Goal: Complete application form

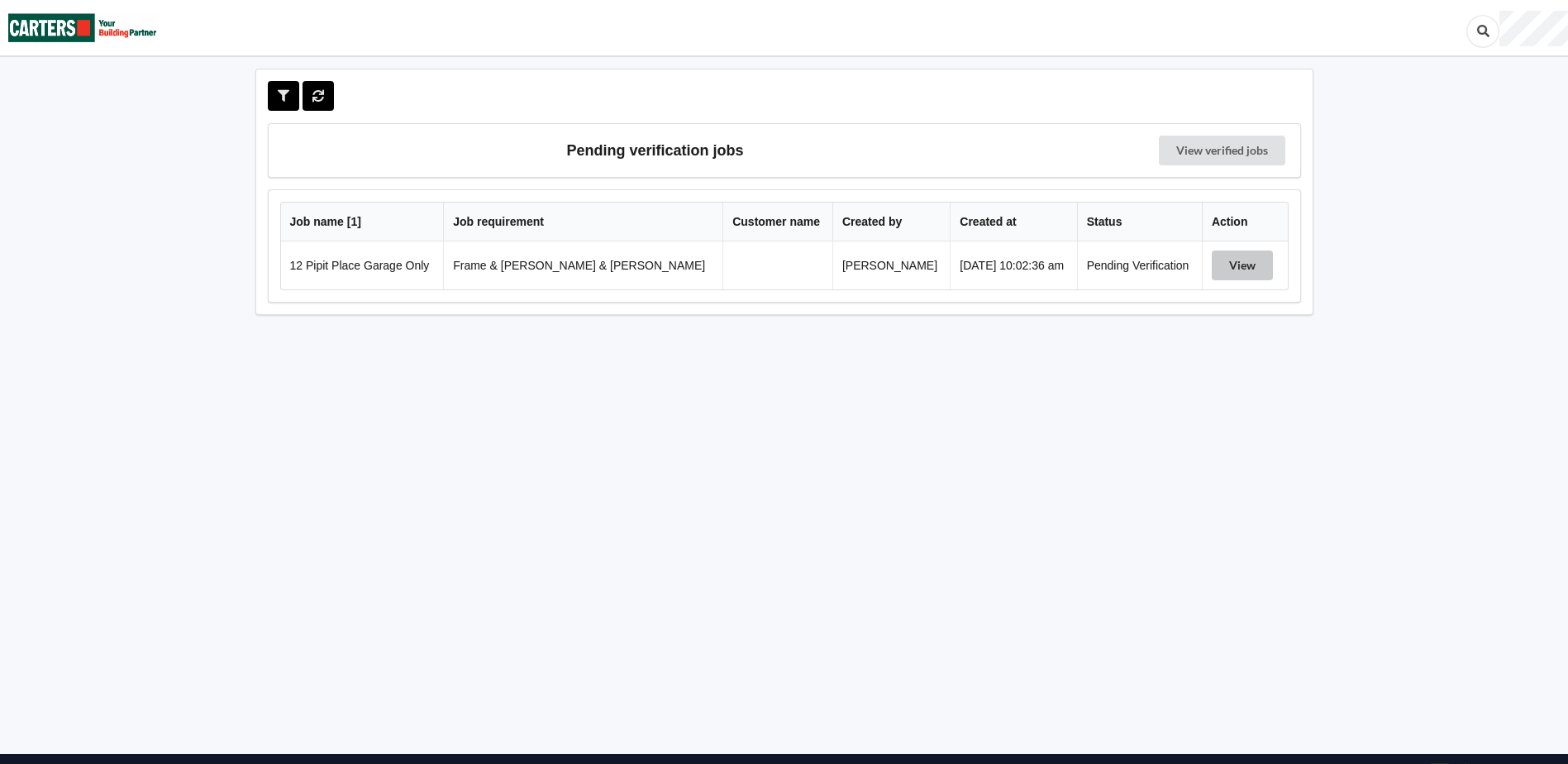
click at [1225, 273] on button "View" at bounding box center [1243, 266] width 61 height 30
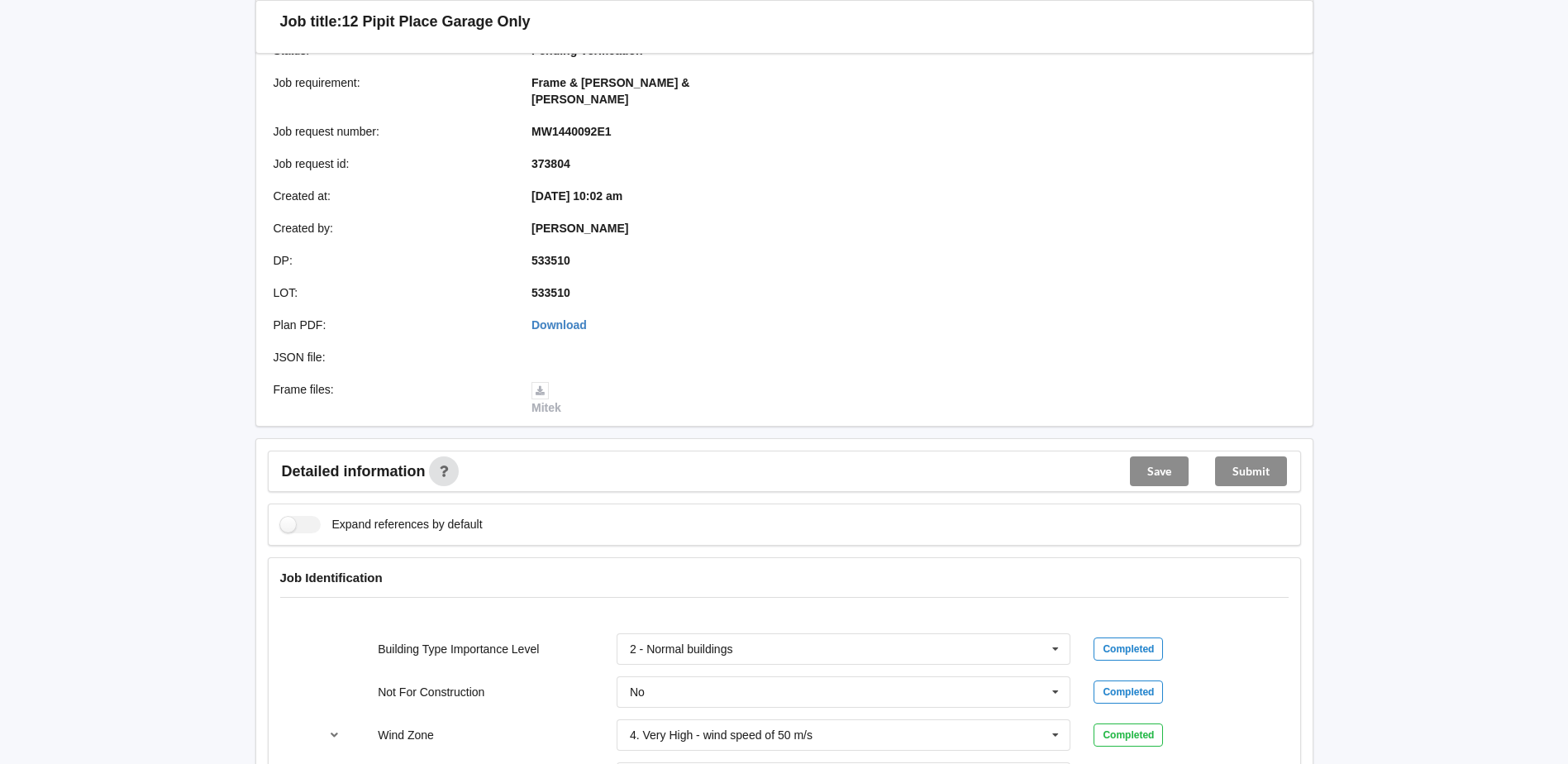
scroll to position [579, 0]
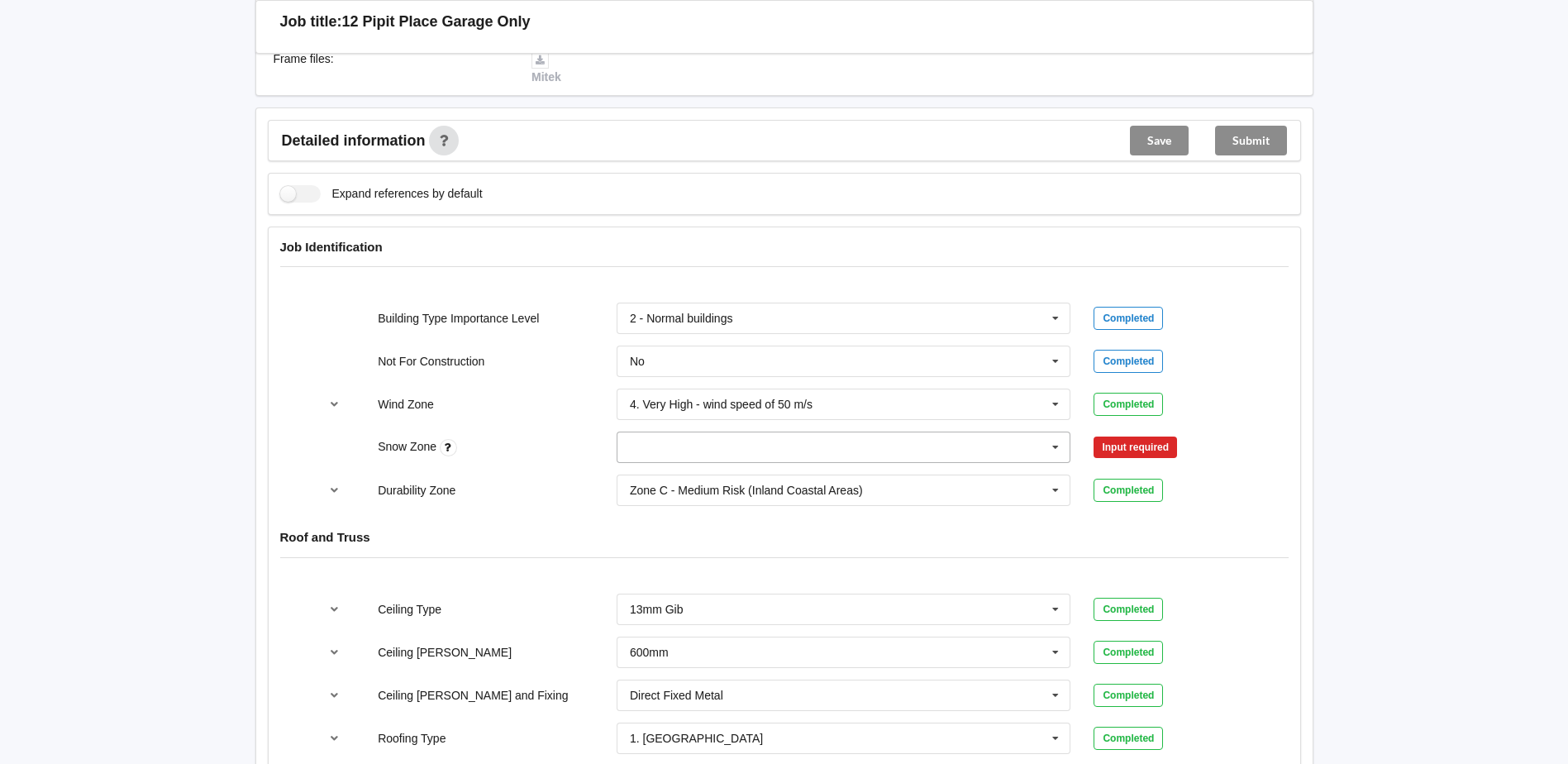
click at [733, 433] on input "text" at bounding box center [844, 448] width 453 height 30
click at [660, 462] on div "N0" at bounding box center [843, 477] width 453 height 31
click at [1144, 444] on button "Confirm input" at bounding box center [1143, 448] width 98 height 27
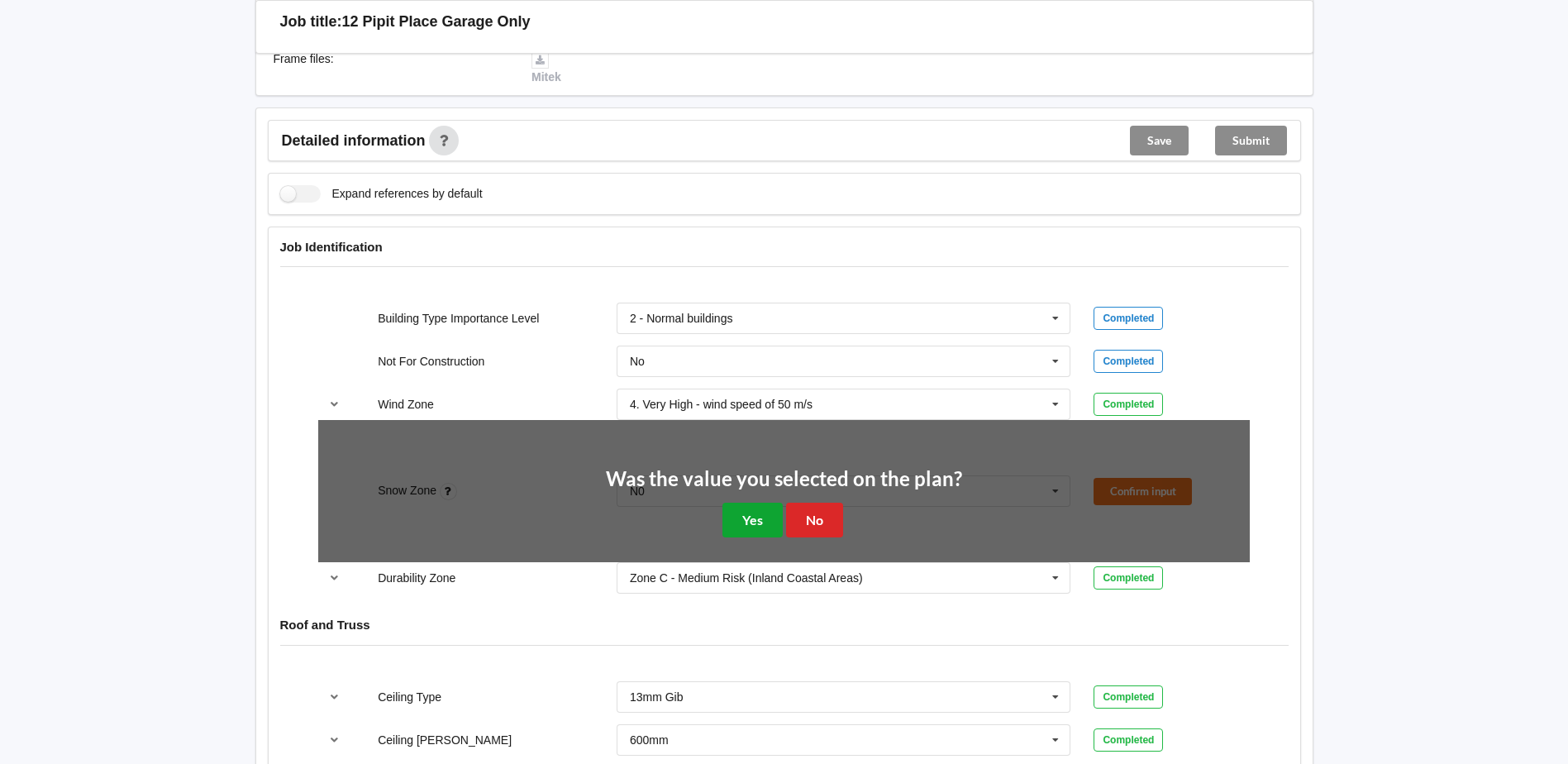
click at [780, 502] on button "Yes" at bounding box center [752, 519] width 60 height 34
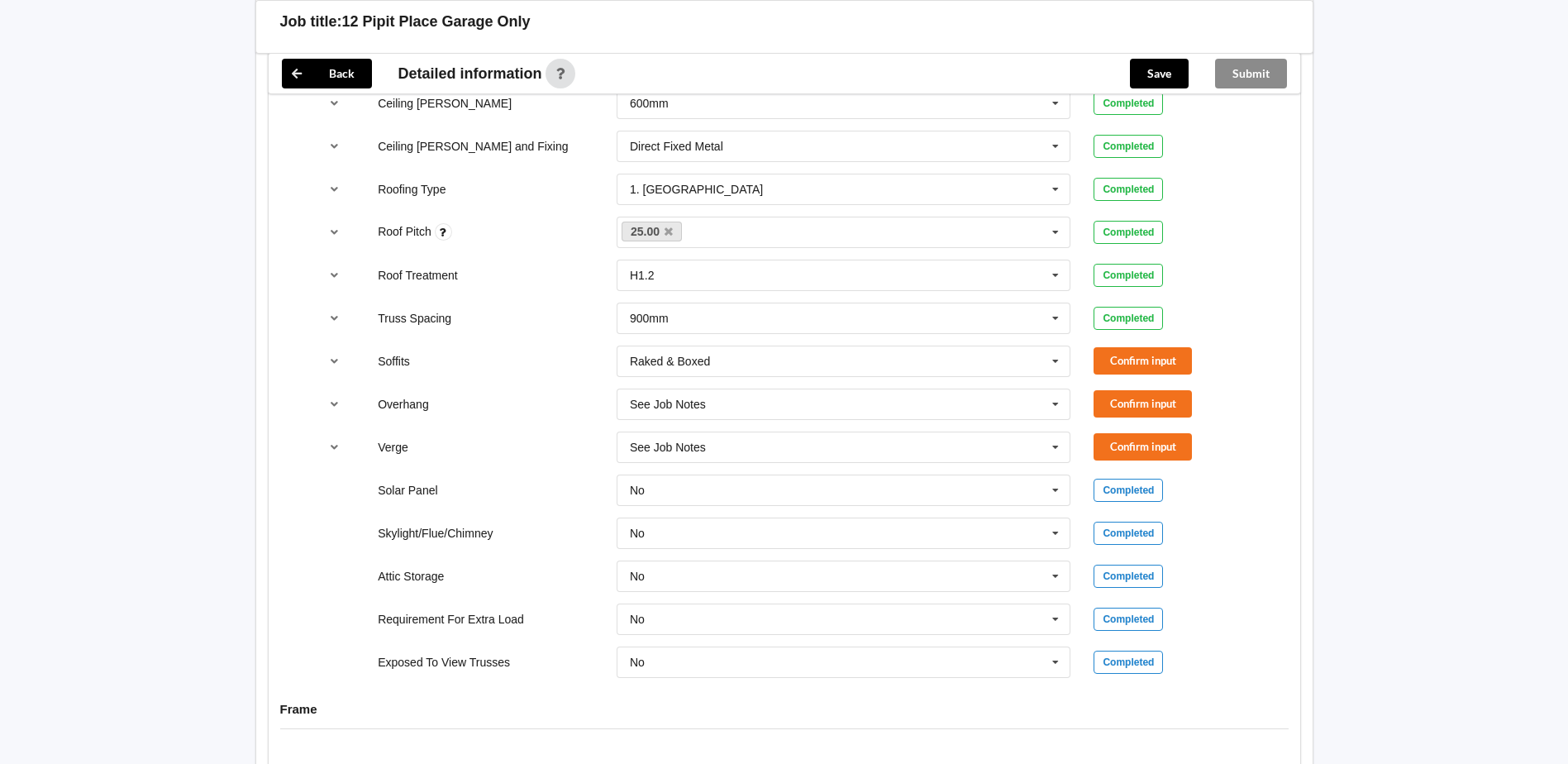
scroll to position [1158, 0]
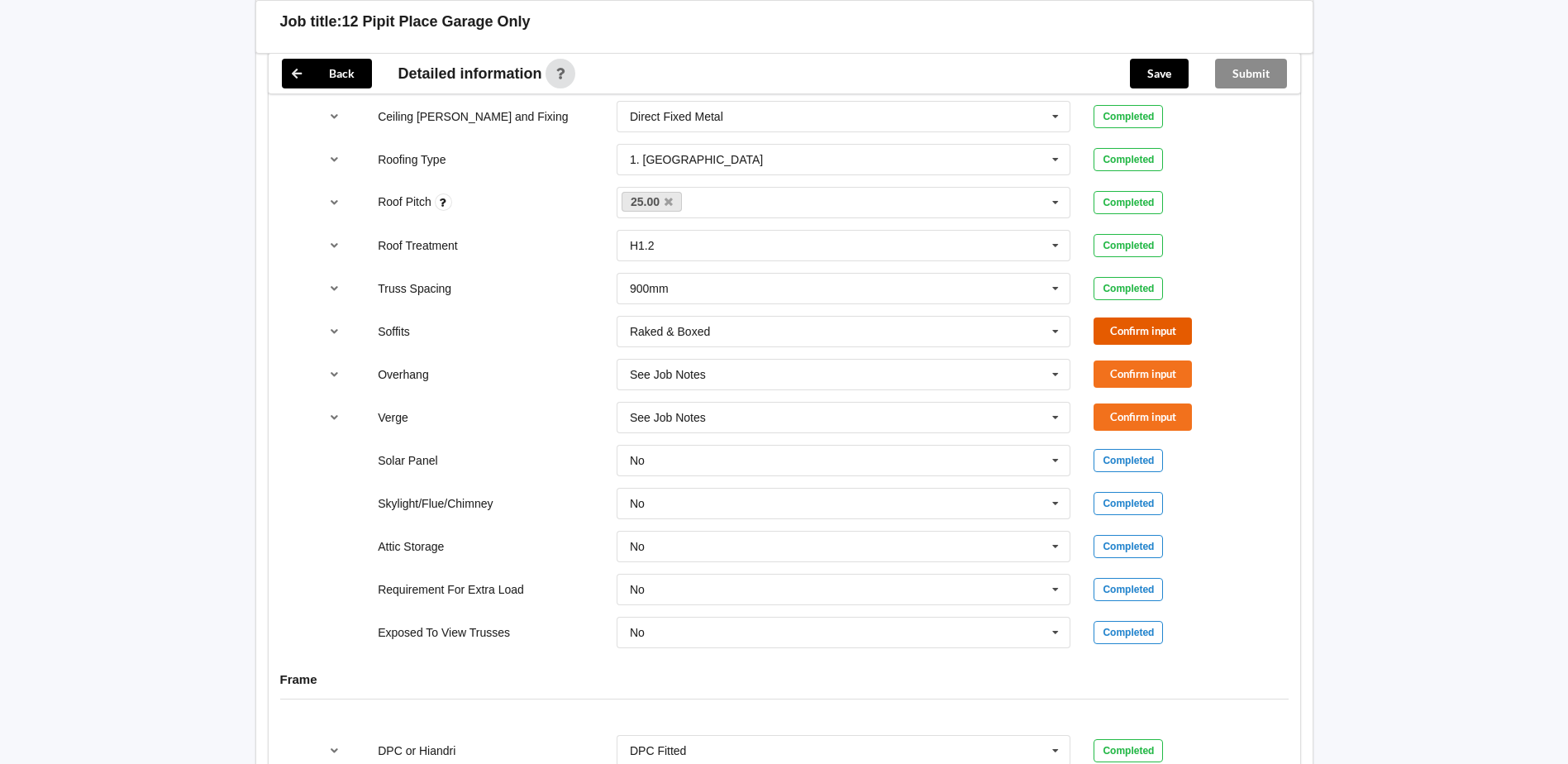
click at [1147, 318] on button "Confirm input" at bounding box center [1143, 331] width 98 height 27
click at [1150, 361] on button "Confirm input" at bounding box center [1143, 374] width 98 height 27
click at [1129, 406] on button "Confirm input" at bounding box center [1143, 417] width 98 height 27
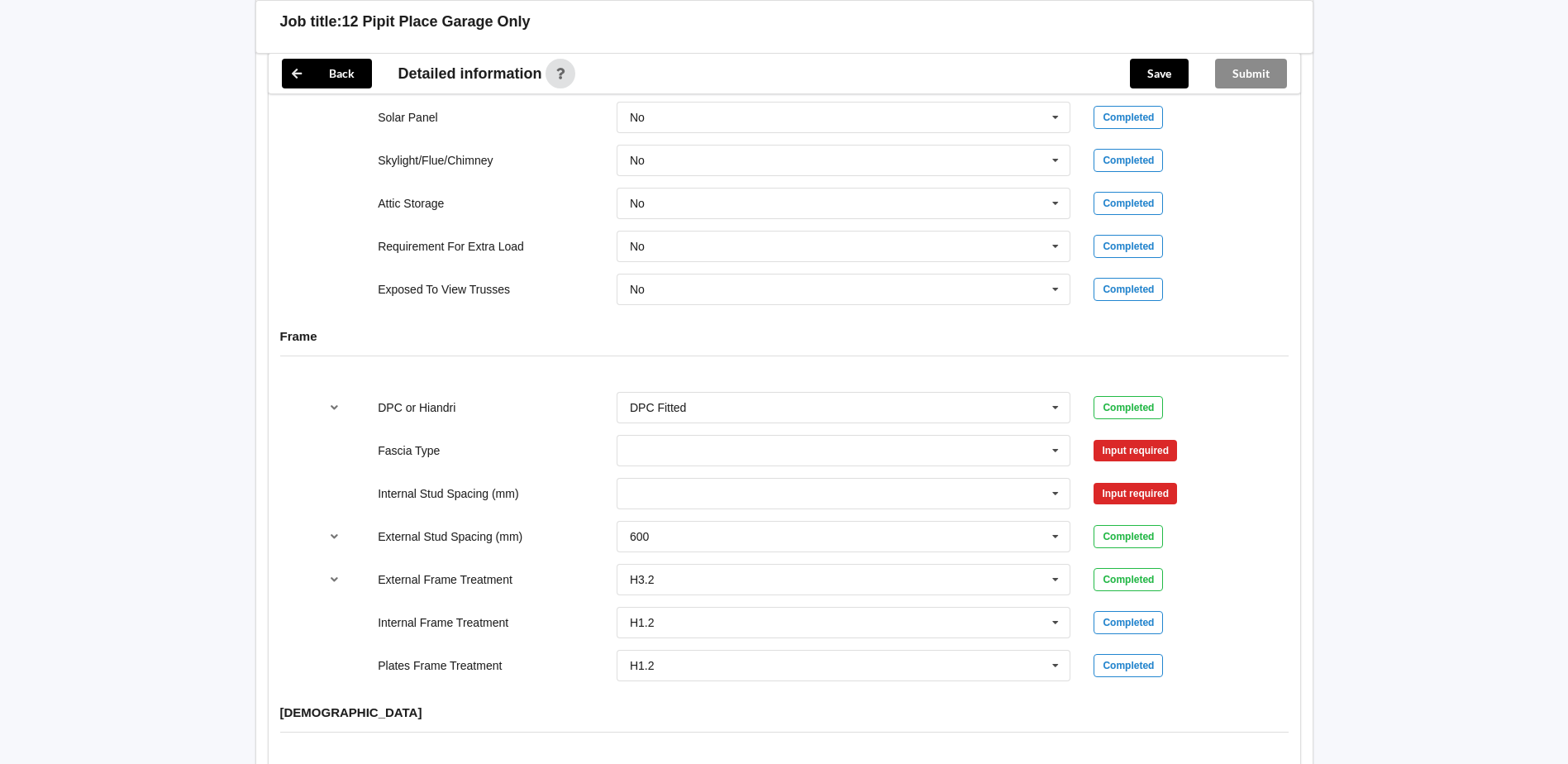
scroll to position [1571, 0]
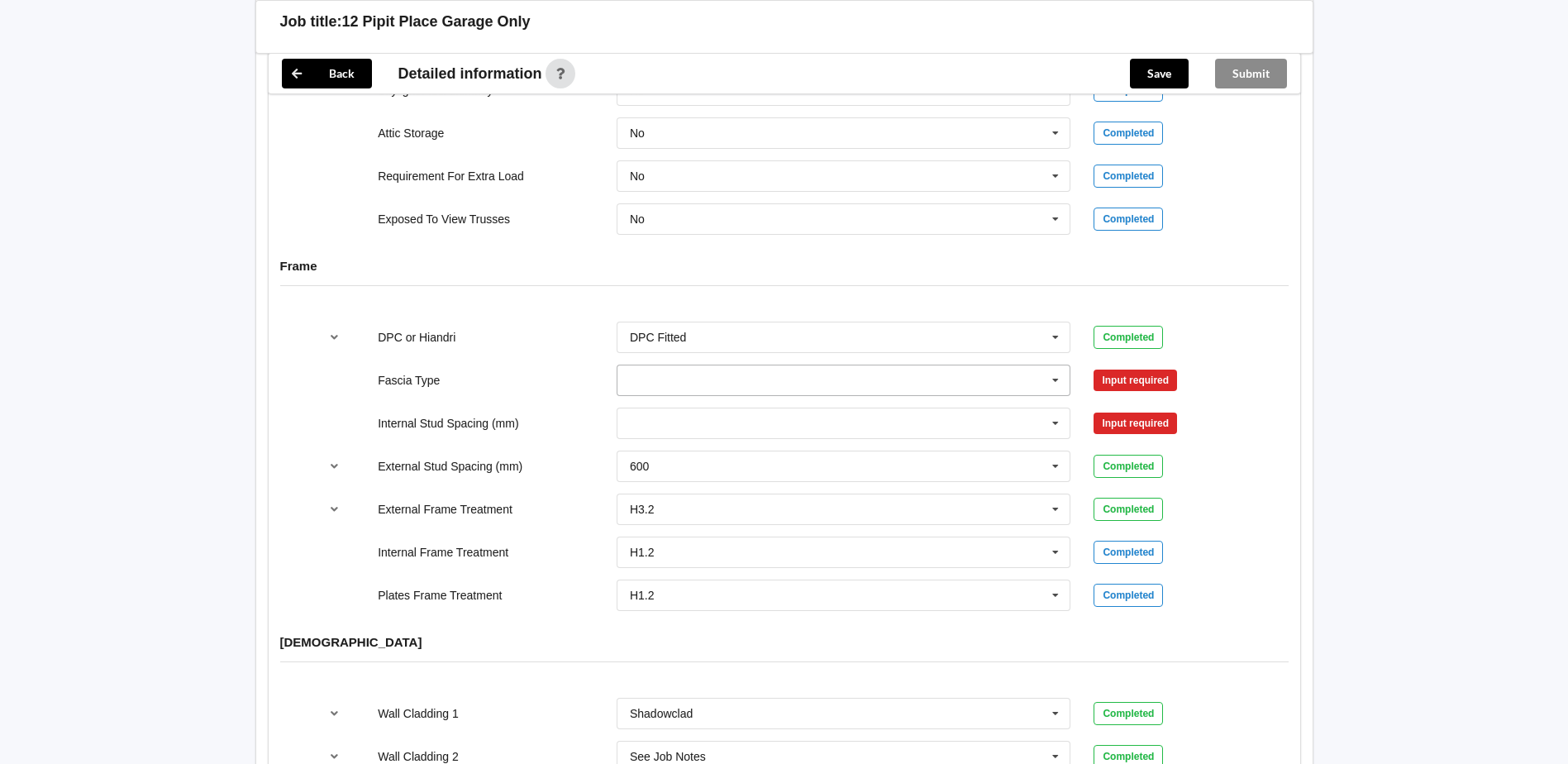
click at [702, 366] on input "text" at bounding box center [844, 381] width 453 height 30
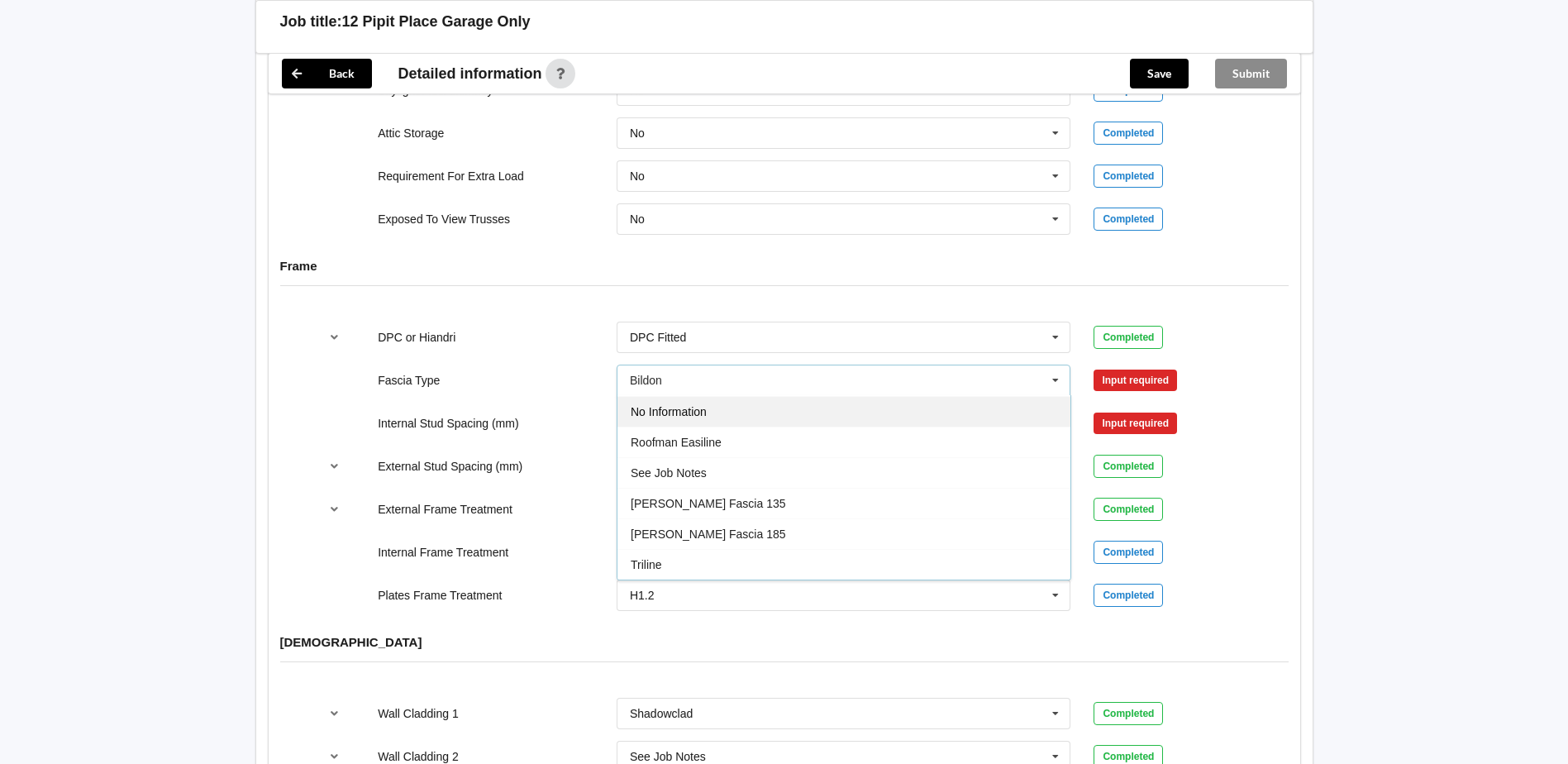
click at [680, 406] on span "No Information" at bounding box center [669, 412] width 76 height 13
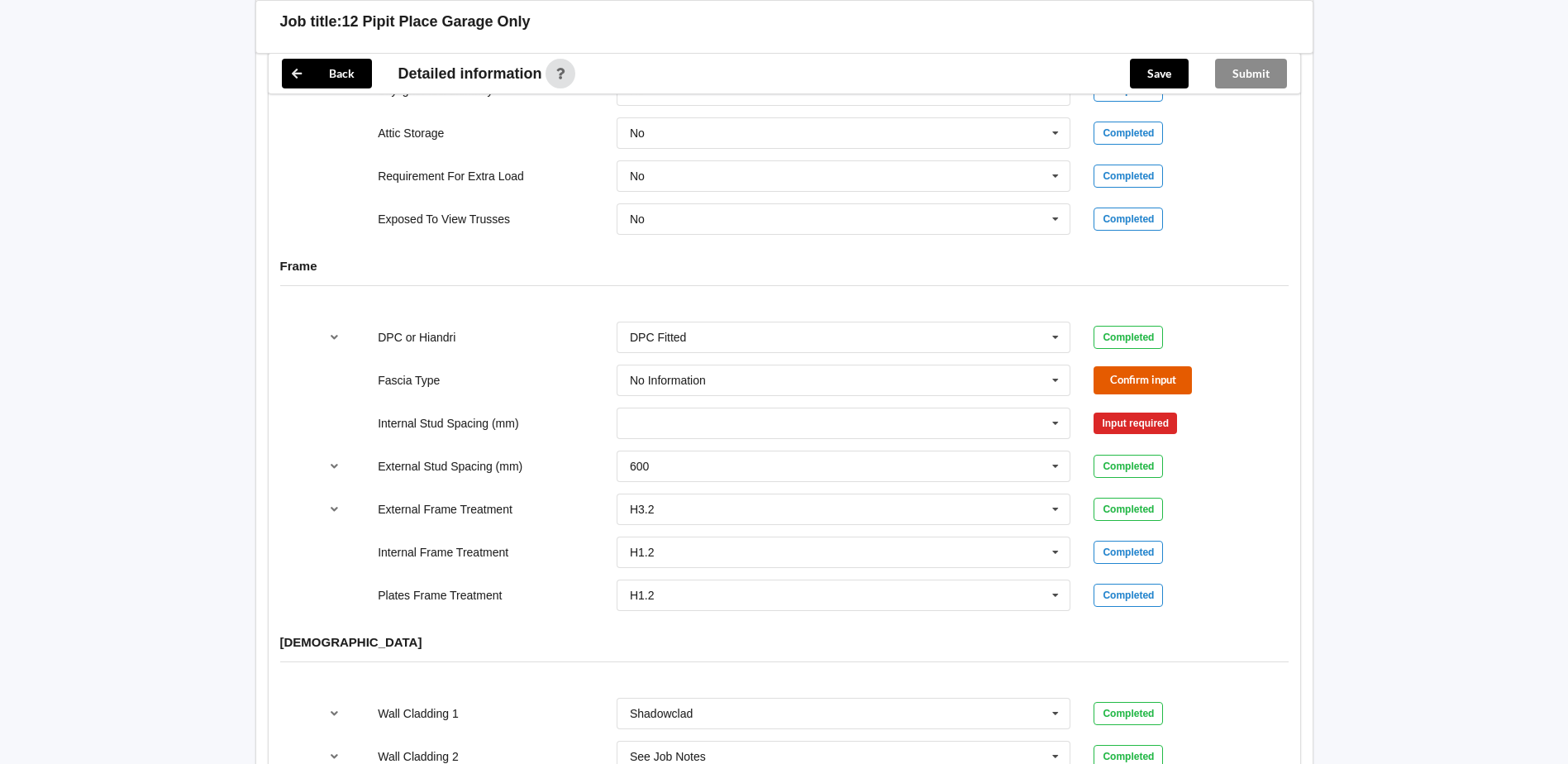
click at [1185, 367] on button "Confirm input" at bounding box center [1143, 380] width 98 height 27
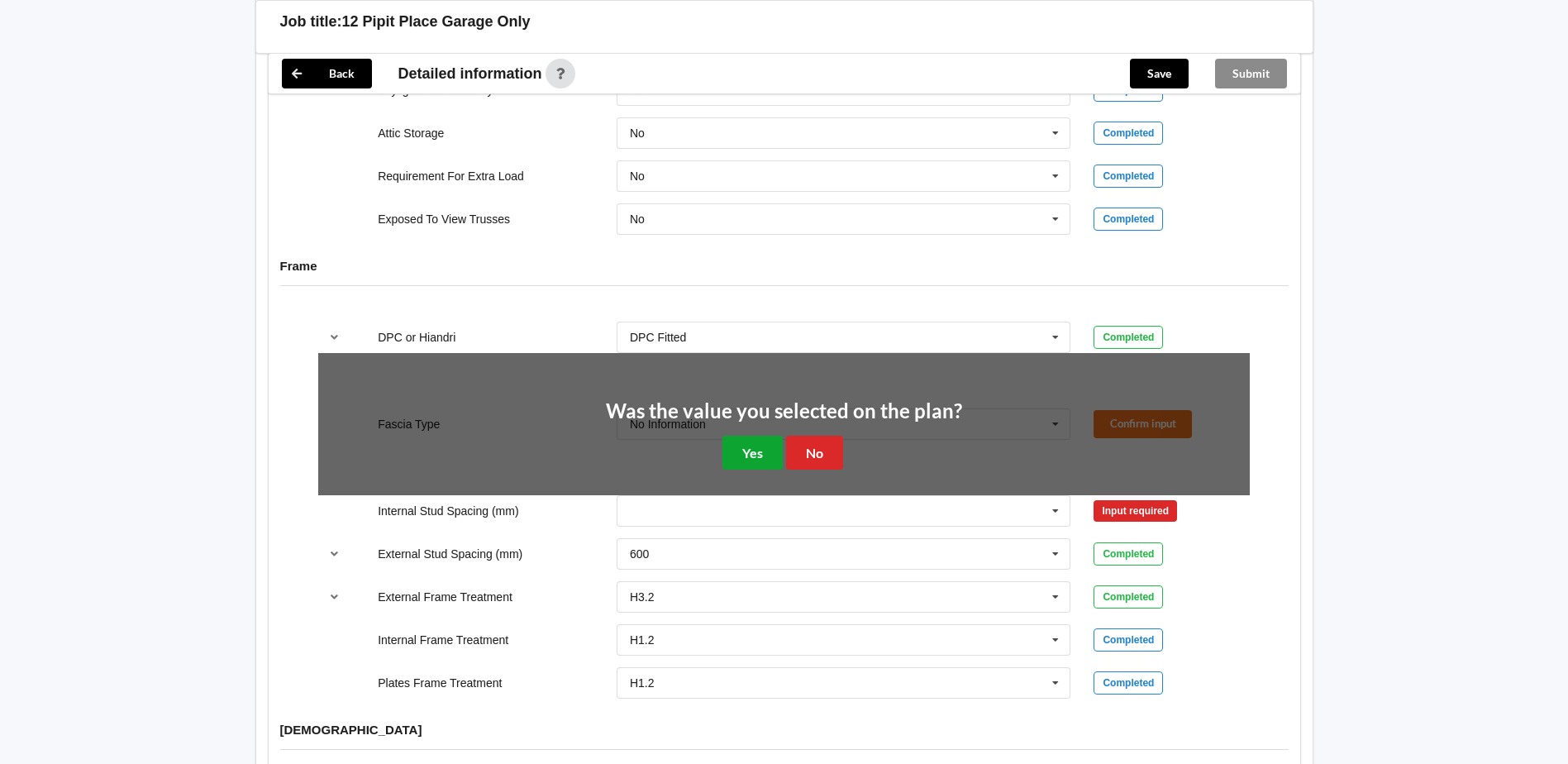
click at [756, 438] on button "Yes" at bounding box center [752, 453] width 60 height 34
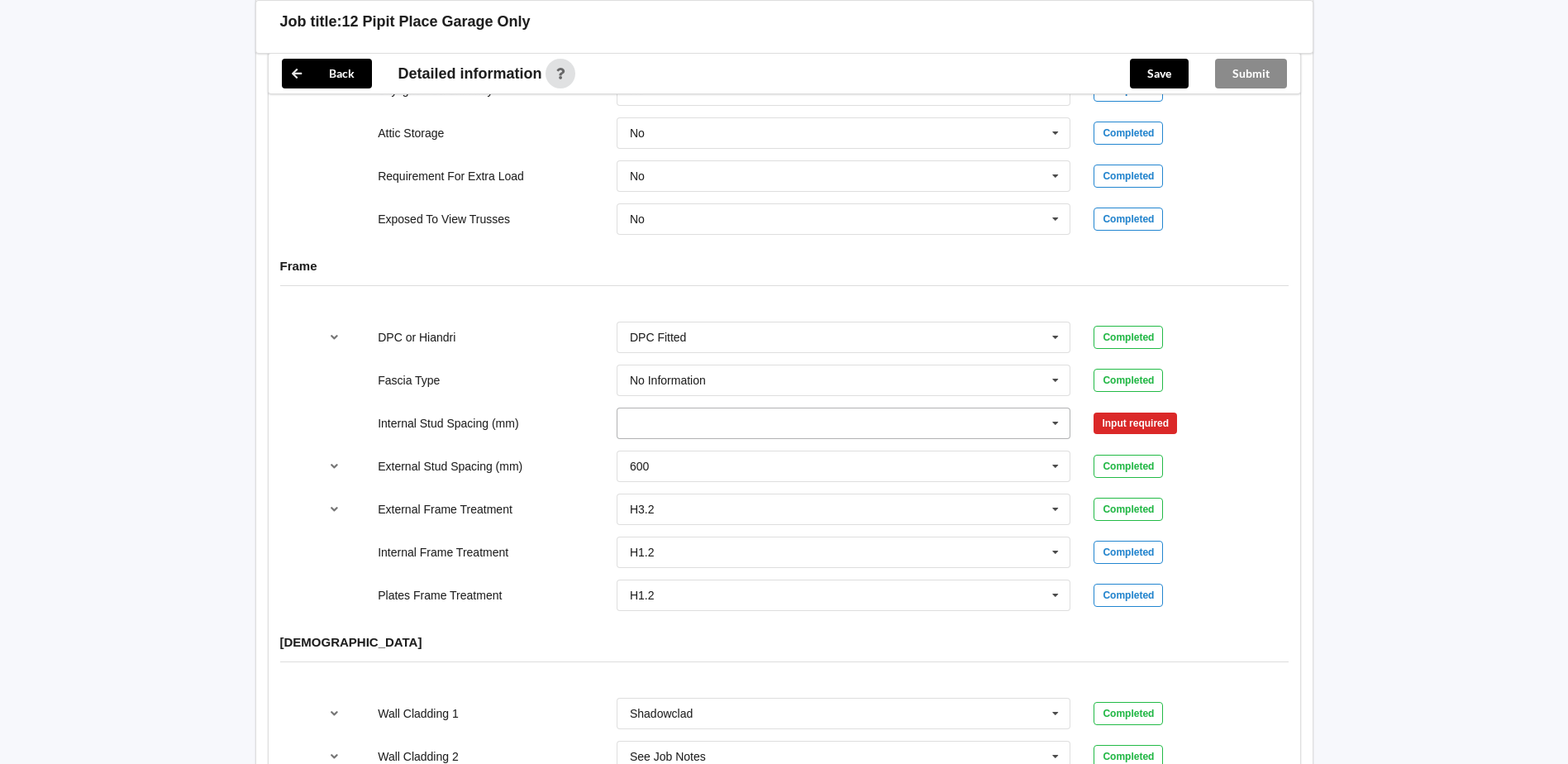
click at [675, 413] on input "text" at bounding box center [844, 424] width 453 height 30
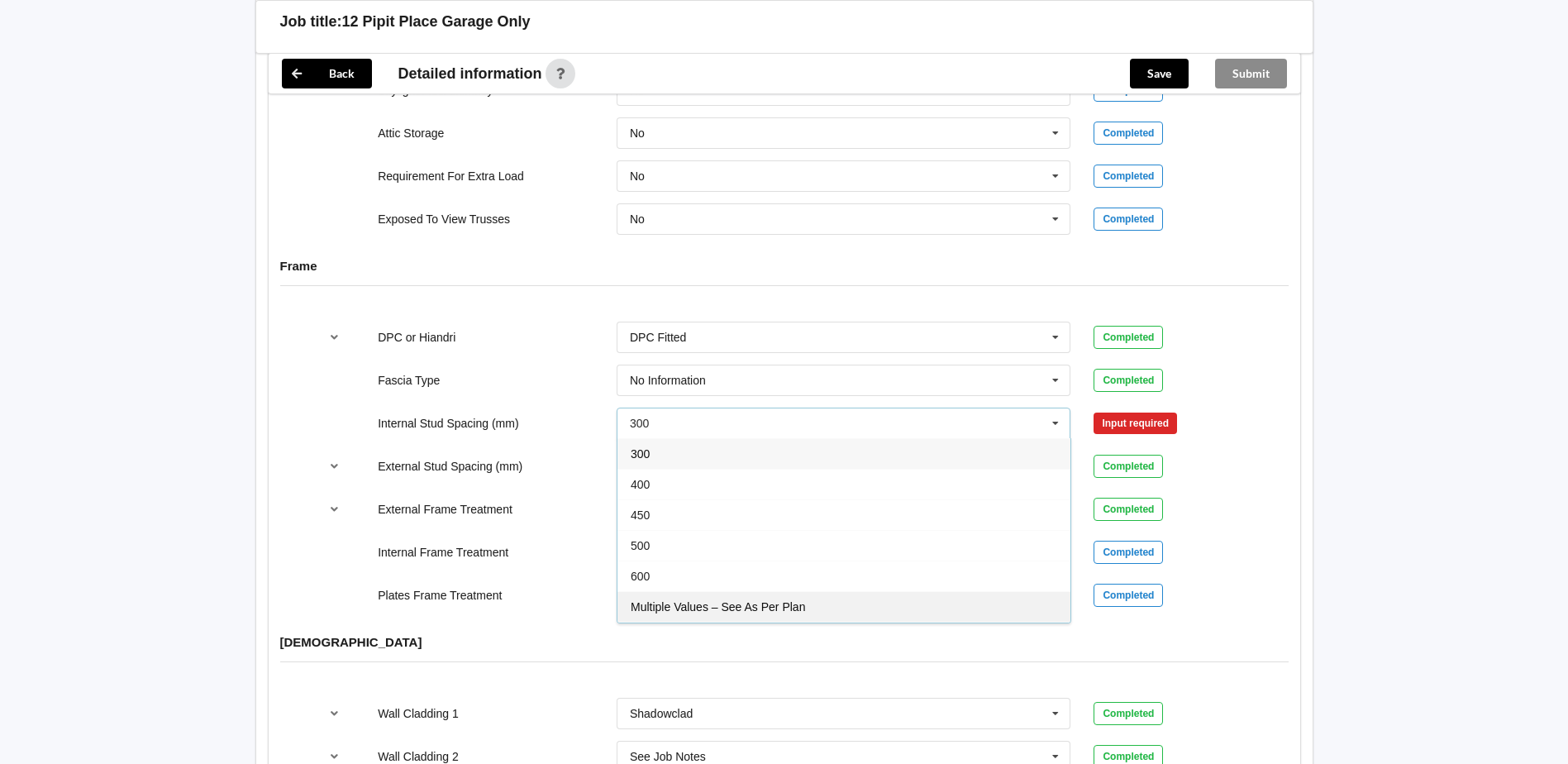
click at [715, 600] on span "Multiple Values – See As Per Plan" at bounding box center [717, 607] width 175 height 13
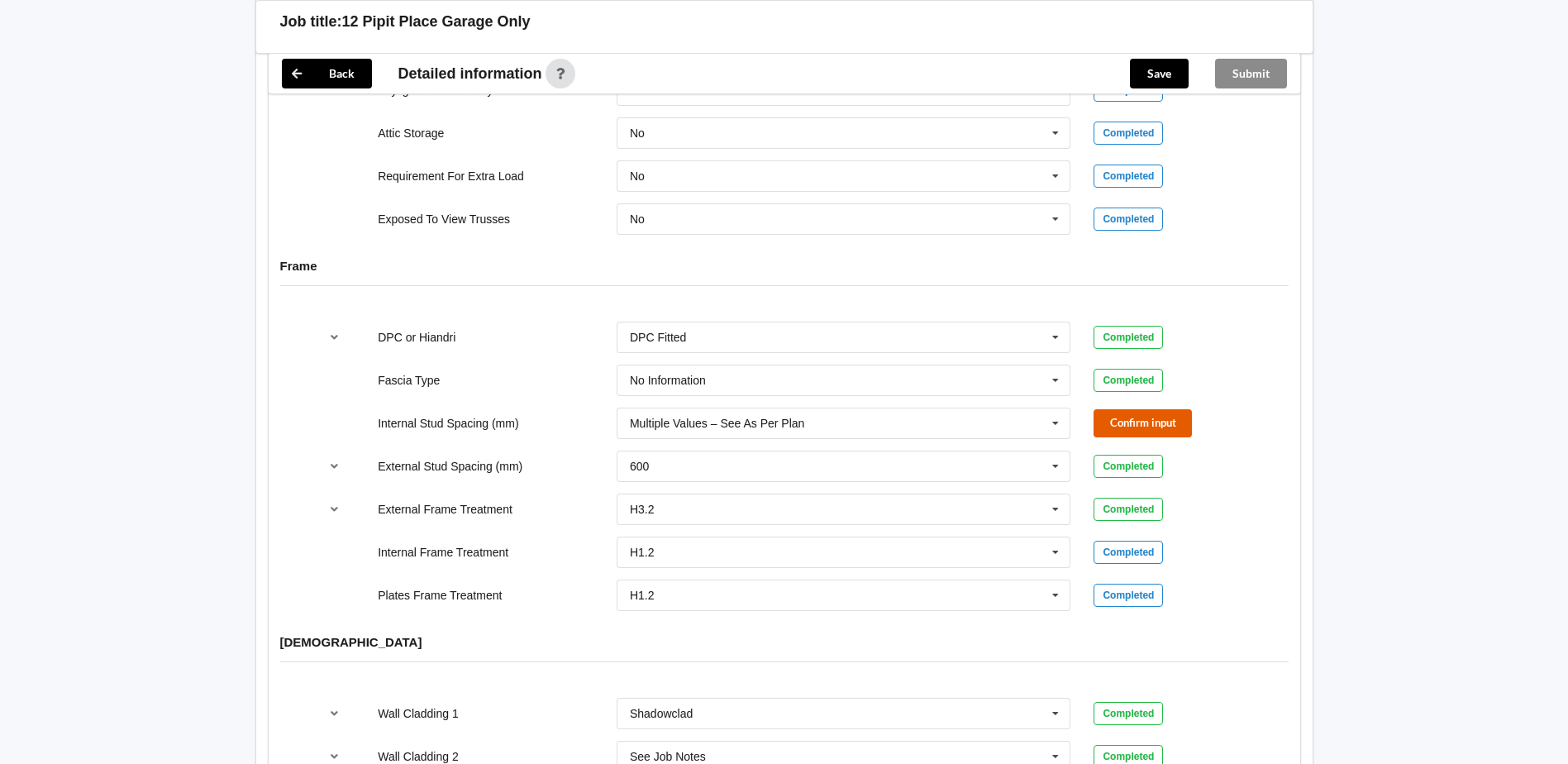
click at [1158, 410] on button "Confirm input" at bounding box center [1143, 423] width 98 height 27
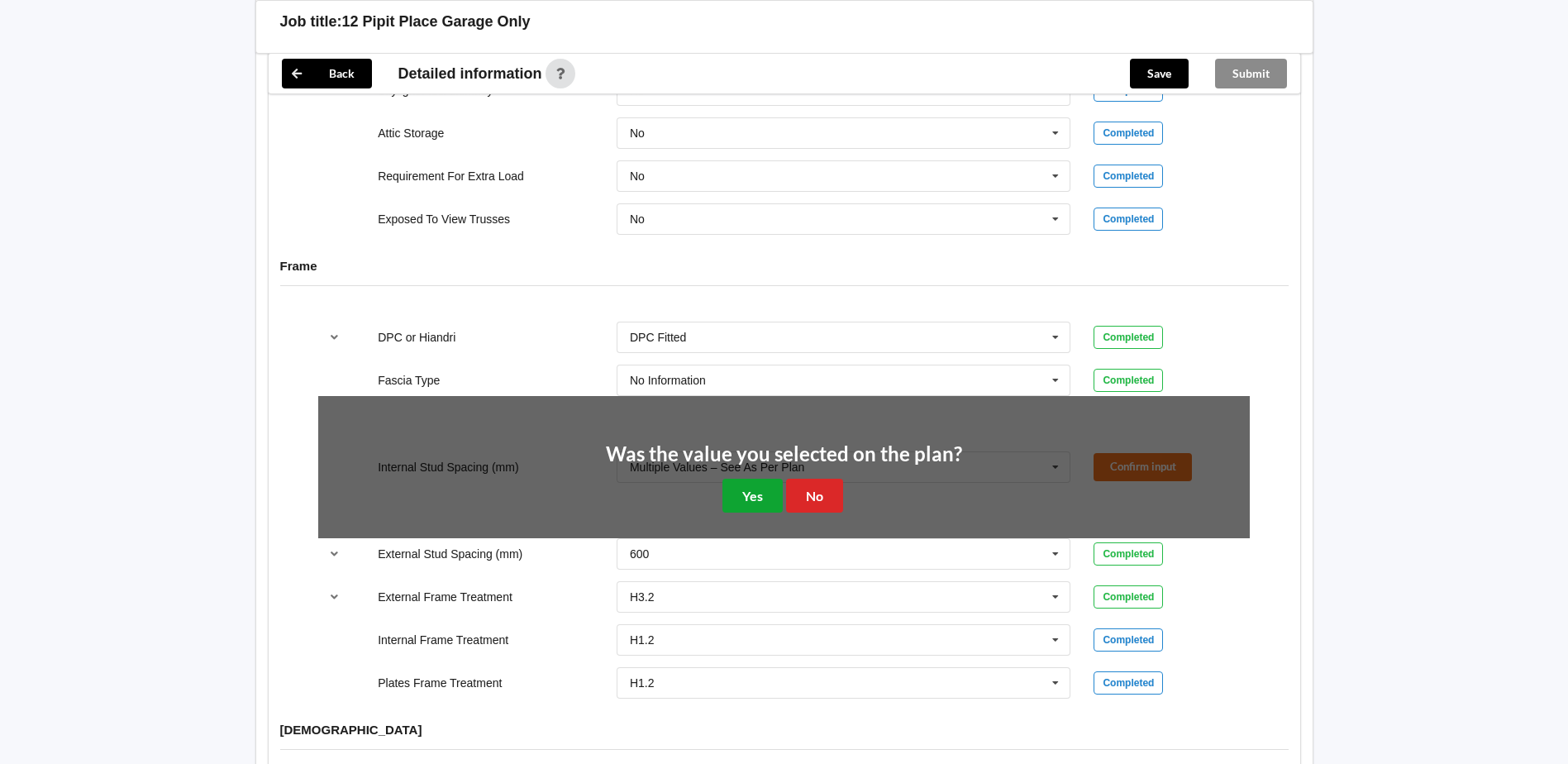
click at [766, 478] on button "Yes" at bounding box center [752, 495] width 60 height 34
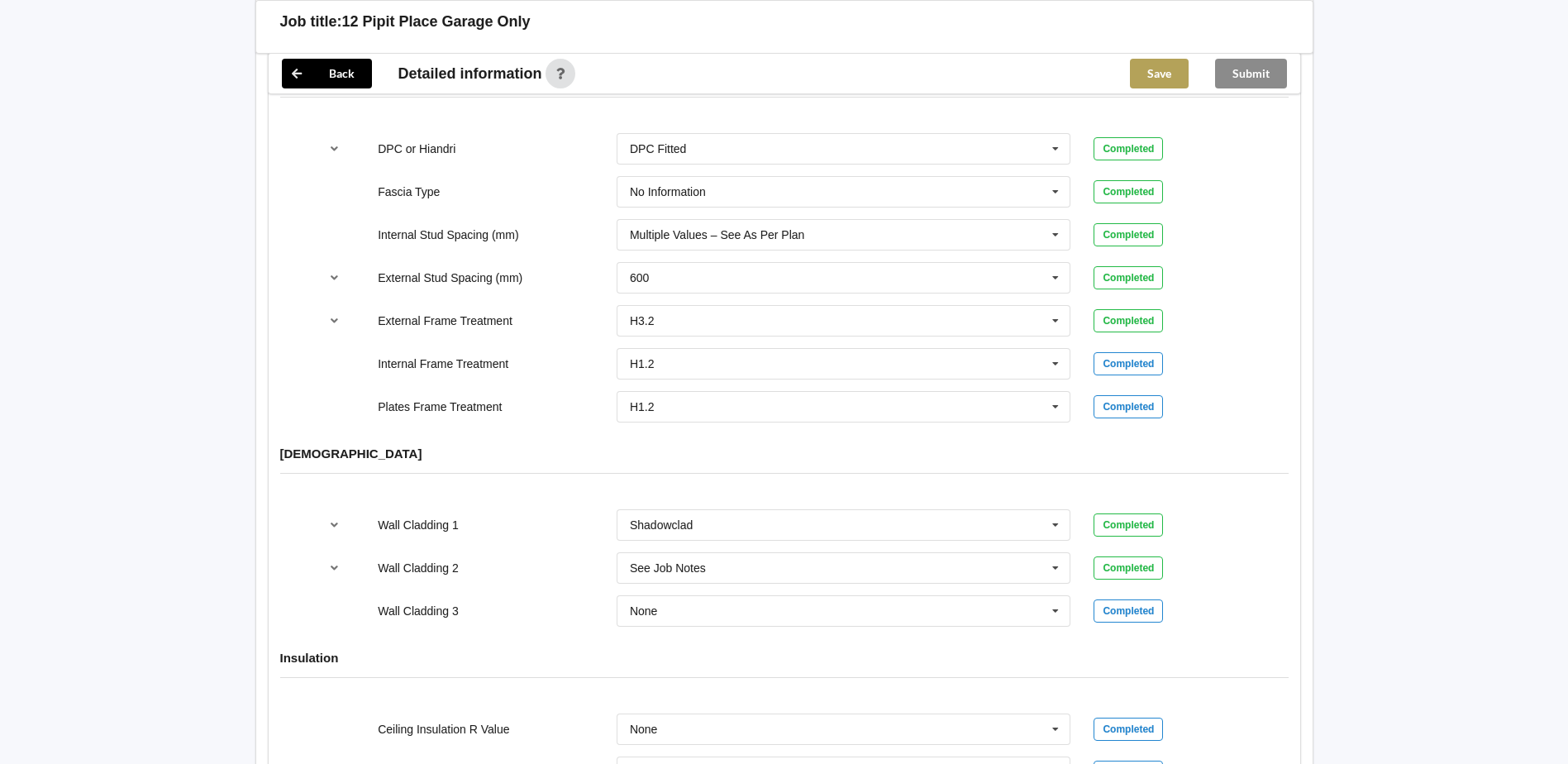
click at [1170, 86] on button "Save" at bounding box center [1159, 74] width 59 height 30
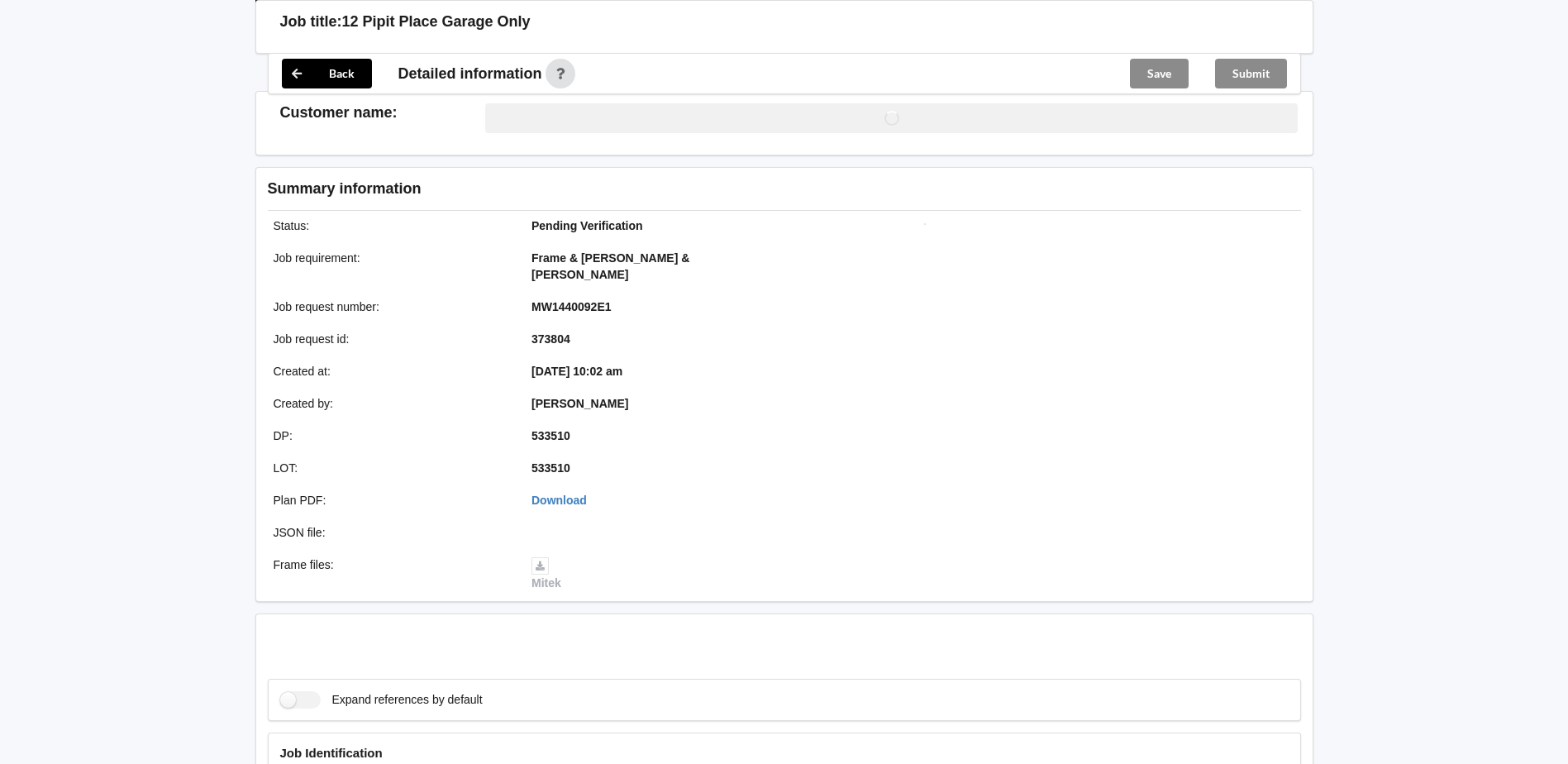
scroll to position [1760, 0]
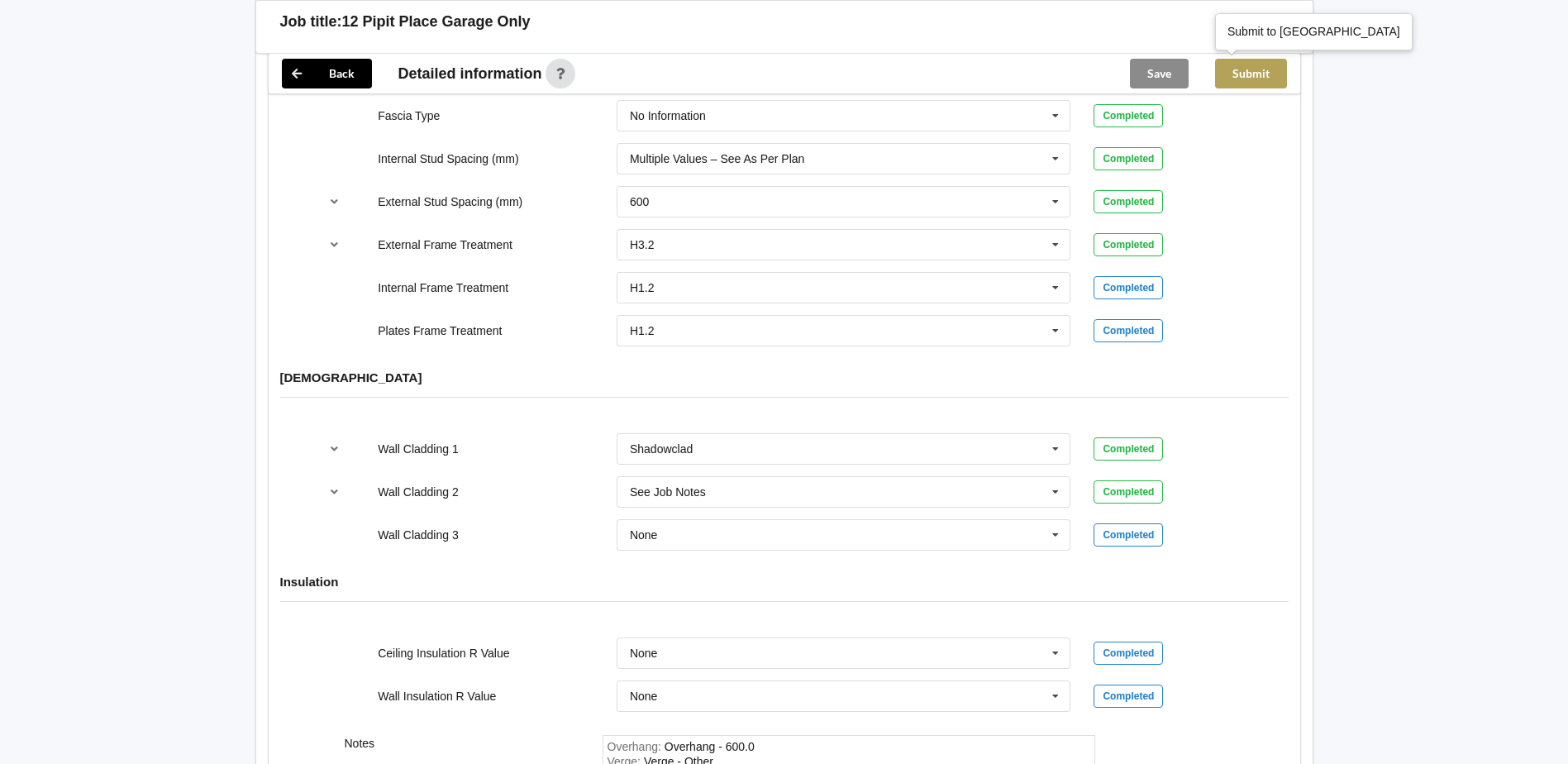
click at [1245, 71] on button "Submit" at bounding box center [1251, 74] width 72 height 30
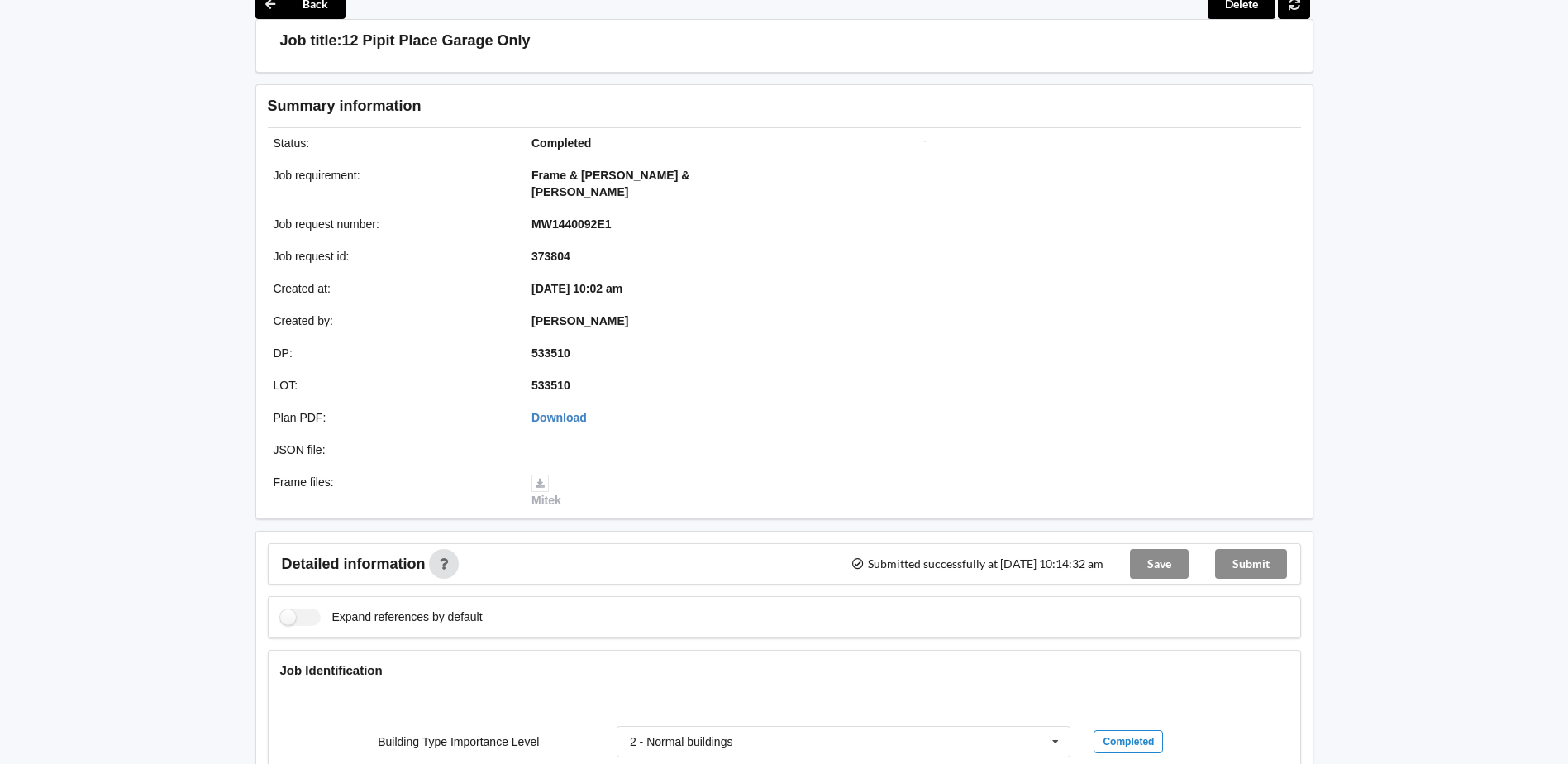
scroll to position [0, 0]
